Goal: Task Accomplishment & Management: Manage account settings

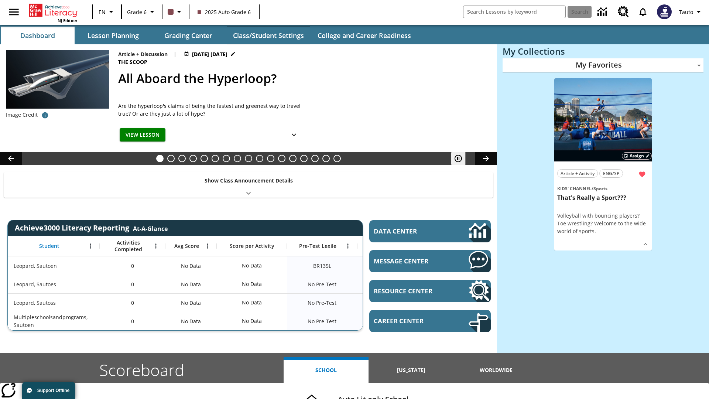
click at [268, 35] on button "Class/Student Settings" at bounding box center [268, 36] width 83 height 18
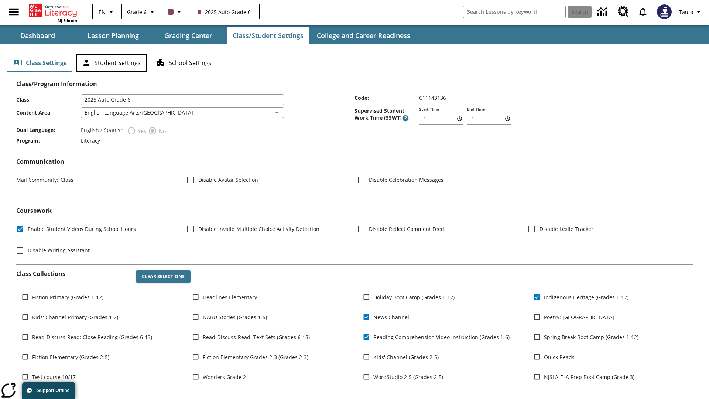
click at [111, 63] on button "Student Settings" at bounding box center [111, 63] width 71 height 18
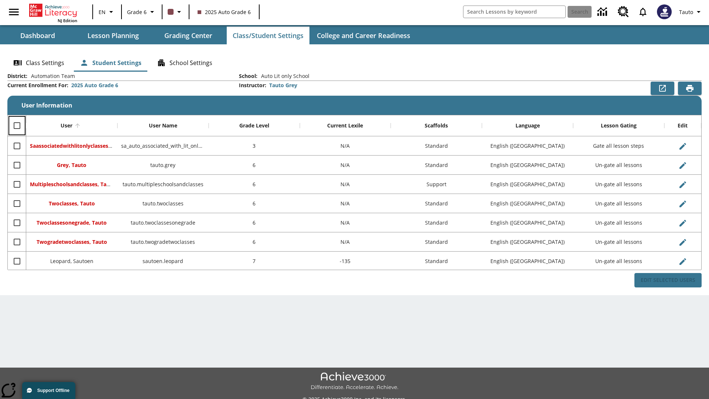
click at [17, 126] on input "Select all rows" at bounding box center [17, 126] width 16 height 16
checkbox input "true"
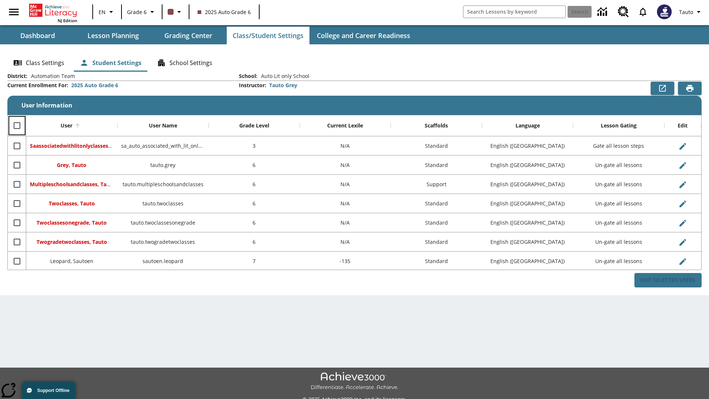
checkbox input "true"
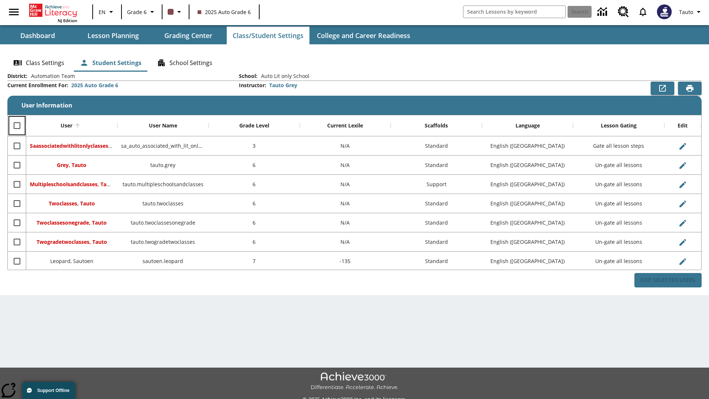
checkbox input "true"
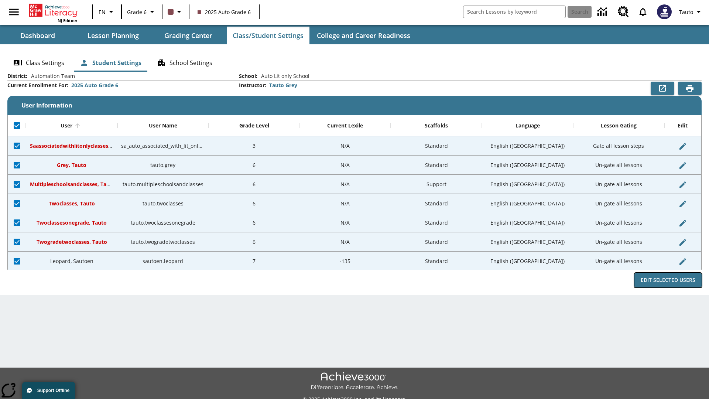
click at [668, 280] on button "Edit Selected Users" at bounding box center [668, 280] width 67 height 14
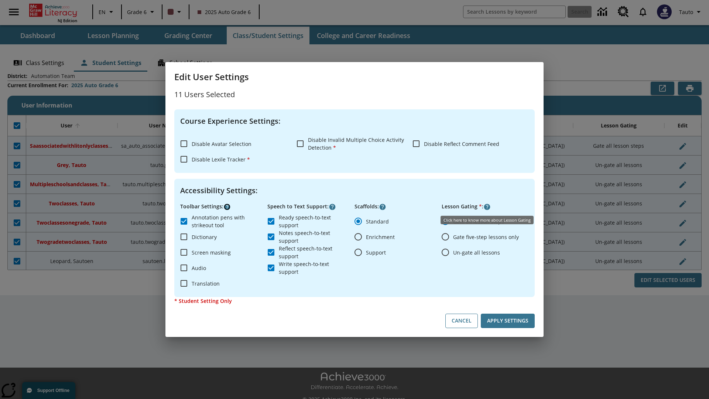
click at [227, 207] on icon "Click here to know more about" at bounding box center [227, 206] width 7 height 7
click at [332, 207] on icon "Click here to know more about" at bounding box center [332, 206] width 7 height 7
click at [487, 207] on icon "Click here to know more about" at bounding box center [487, 206] width 7 height 7
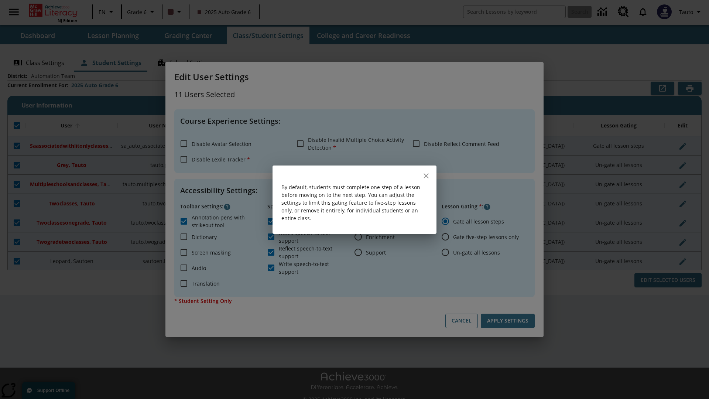
click at [426, 175] on icon "close" at bounding box center [426, 175] width 5 height 5
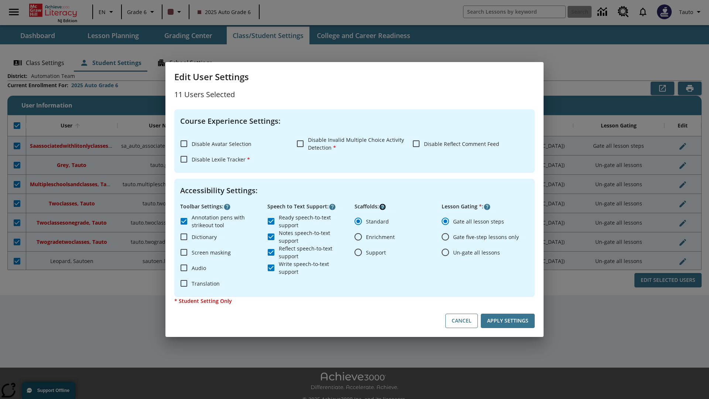
click at [383, 207] on icon "Click here to know more about" at bounding box center [382, 206] width 7 height 7
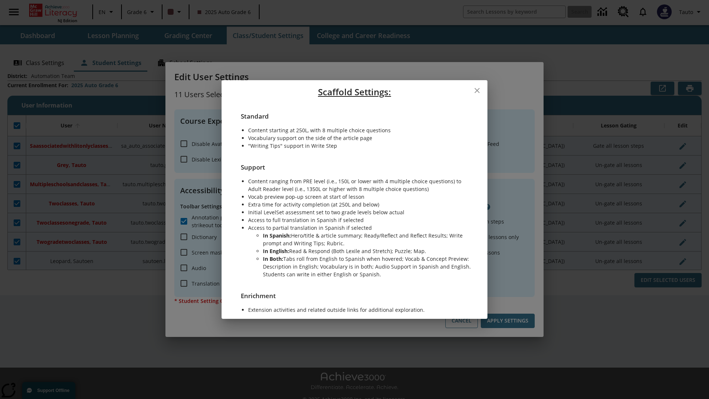
click at [477, 90] on icon "close" at bounding box center [477, 90] width 5 height 5
